Goal: Communication & Community: Answer question/provide support

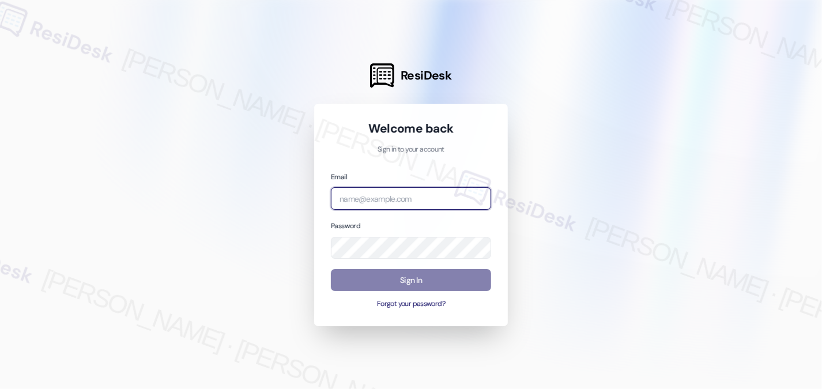
click at [429, 200] on input "email" at bounding box center [411, 198] width 160 height 22
type input "automated-surveys-kcb_mmi-[PERSON_NAME].[PERSON_NAME]@kcb_[DOMAIN_NAME]"
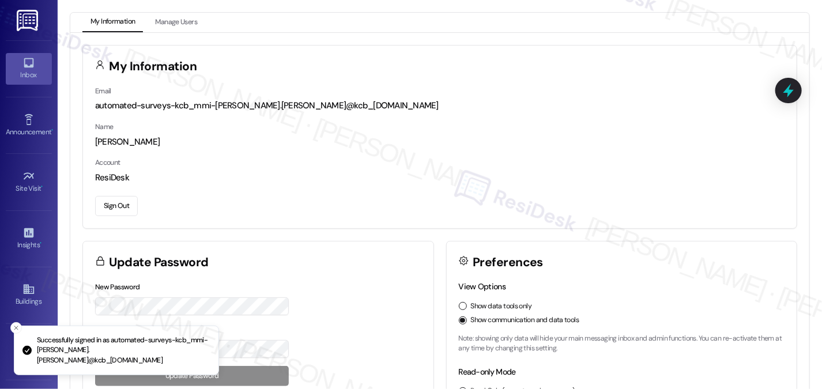
click at [44, 70] on div "Inbox" at bounding box center [29, 75] width 58 height 12
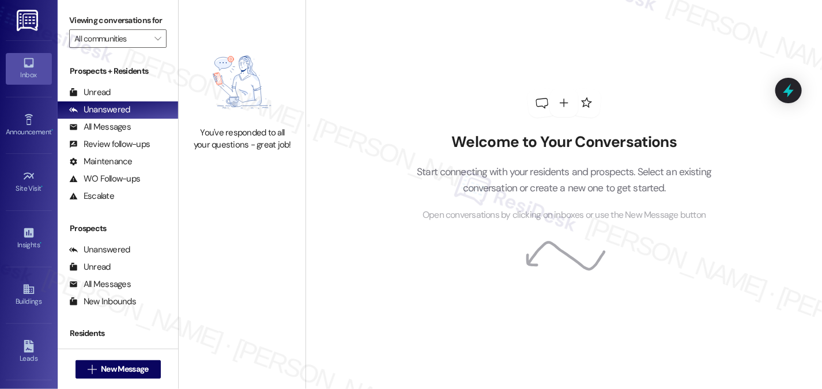
drag, startPoint x: 69, startPoint y: 17, endPoint x: 65, endPoint y: 3, distance: 14.4
click at [69, 17] on label "Viewing conversations for" at bounding box center [117, 21] width 97 height 18
